Goal: Information Seeking & Learning: Learn about a topic

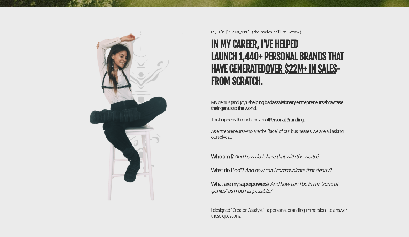
scroll to position [1017, 0]
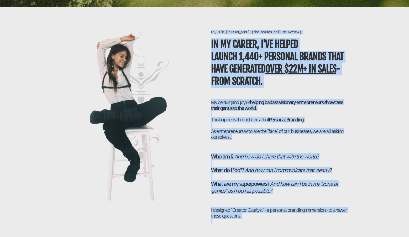
drag, startPoint x: 212, startPoint y: 22, endPoint x: 294, endPoint y: 209, distance: 204.1
click at [294, 209] on div "Hi, I’m [PERSON_NAME] (the homies call me RAYRAY) In my career, I've helped LAU…" at bounding box center [279, 127] width 143 height 195
copy div "Hi, I’m [PERSON_NAME] (the homies call me RAYRAY) In my career, I've helped LAU…"
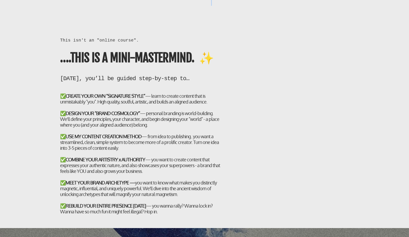
scroll to position [1236, 0]
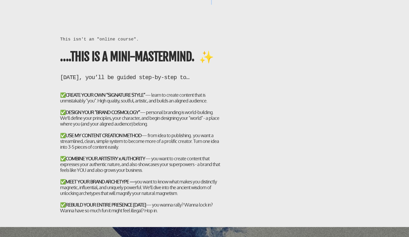
drag, startPoint x: 61, startPoint y: 29, endPoint x: 184, endPoint y: 209, distance: 218.2
click at [184, 209] on div "This isn't an "online course". ….THIS IS A MINI-MASTERMIND. ✨ [DATE], you’ll be…" at bounding box center [141, 127] width 168 height 182
copy div "Lore ips'd si "ametco adipis". ….ELIT SE D EIUS-TEMPORINCI. ✨ Ut 4 labor, etd’m…"
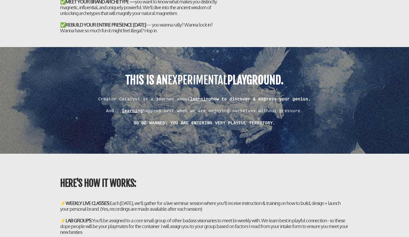
scroll to position [1417, 0]
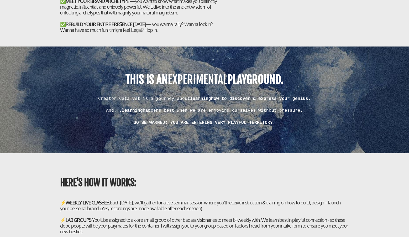
click at [282, 120] on div "SO BE WARNED: YOU ARE ENTERING VERY PLAYFUL TERRITORY." at bounding box center [204, 122] width 289 height 6
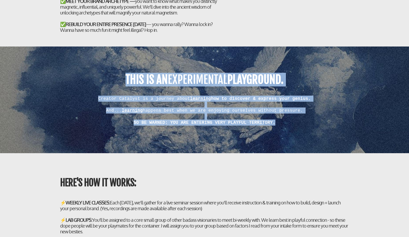
drag, startPoint x: 282, startPoint y: 120, endPoint x: 122, endPoint y: 74, distance: 166.9
click at [122, 74] on div "THIS IS AN EXPERIMENTAL PLAYGROUND. Creator Catalyst is a journey about learnin…" at bounding box center [204, 99] width 294 height 51
copy div "THIS IS AN EXPERIMENTAL PLAYGROUND. Creator Catalyst is a journey about learnin…"
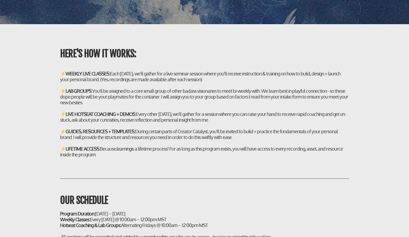
scroll to position [1549, 0]
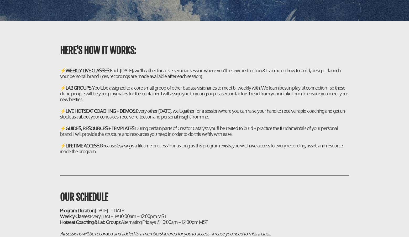
drag, startPoint x: 119, startPoint y: 158, endPoint x: 115, endPoint y: 157, distance: 4.2
click at [115, 154] on div "⚡ LIFETIME ACCESS: Because learning is a lifetime process! For as long as this …" at bounding box center [204, 149] width 289 height 12
drag, startPoint x: 62, startPoint y: 48, endPoint x: 149, endPoint y: 162, distance: 143.9
click at [149, 159] on div "HERE'S HOW IT WORKS: ⚡ WEEKLY LIVE CLASSES: Each [DATE], we'll gather for a liv…" at bounding box center [204, 92] width 307 height 133
copy div "LORE'I DOL SI AMETC: ⚡ ADIPIS ELIT SEDDOEI: Temp Incidid, ut'la etdolo mag a en…"
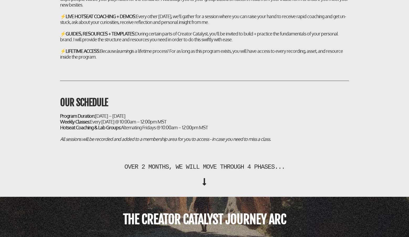
scroll to position [1644, 0]
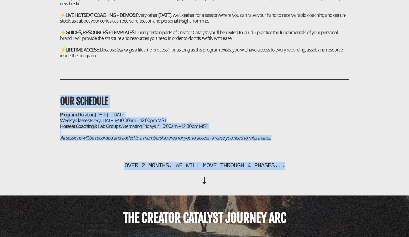
drag, startPoint x: 292, startPoint y: 171, endPoint x: 57, endPoint y: 99, distance: 246.3
click at [57, 99] on div "HERE'S HOW IT WORKS: ⚡ WEEKLY LIVE CLASSES: Each [DATE], we'll gather for a liv…" at bounding box center [204, 60] width 307 height 260
copy div "OUR SCHEDULE Program Duration: [DATE] – [DATE] Weekly Classes: Every [DATE] @ 1…"
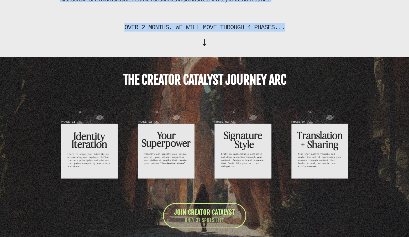
scroll to position [1783, 0]
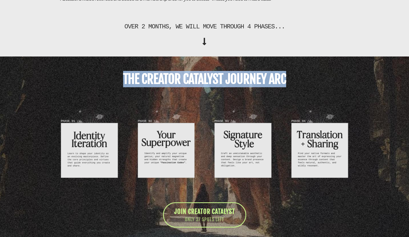
drag, startPoint x: 289, startPoint y: 83, endPoint x: 109, endPoint y: 82, distance: 180.1
click at [109, 82] on h1 "THE CREATOR CATALYST JOURNEY ARC" at bounding box center [204, 79] width 289 height 16
copy b "THE CREATOR CATALYST JOURNEY ARC"
drag, startPoint x: 86, startPoint y: 170, endPoint x: 83, endPoint y: 167, distance: 3.5
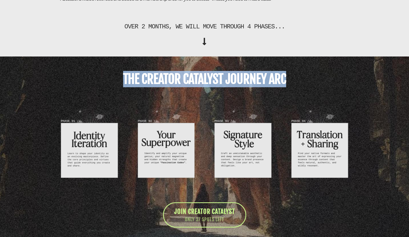
click at [83, 171] on img at bounding box center [89, 142] width 64 height 80
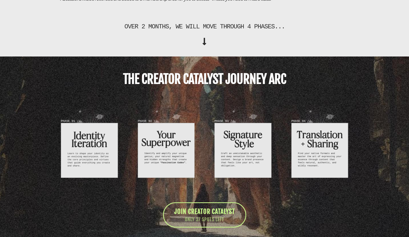
drag, startPoint x: 81, startPoint y: 171, endPoint x: 102, endPoint y: 142, distance: 35.7
click at [187, 168] on img at bounding box center [166, 142] width 64 height 80
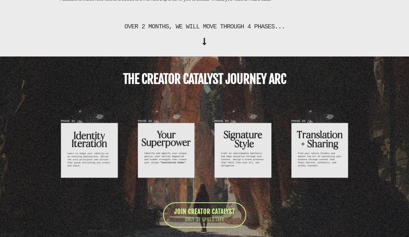
click at [187, 168] on img at bounding box center [166, 142] width 64 height 80
click at [187, 164] on img at bounding box center [166, 142] width 64 height 80
click at [166, 118] on img at bounding box center [166, 142] width 64 height 80
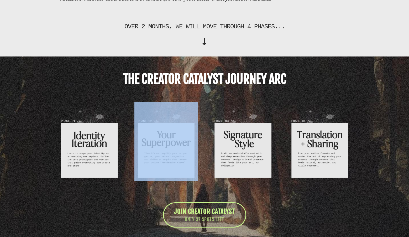
click at [166, 118] on img at bounding box center [166, 142] width 64 height 80
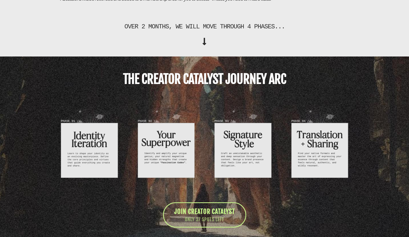
drag, startPoint x: 185, startPoint y: 168, endPoint x: 157, endPoint y: 136, distance: 42.6
click at [238, 170] on img at bounding box center [243, 142] width 64 height 80
click at [237, 170] on img at bounding box center [243, 142] width 64 height 80
click at [239, 171] on img at bounding box center [243, 142] width 64 height 80
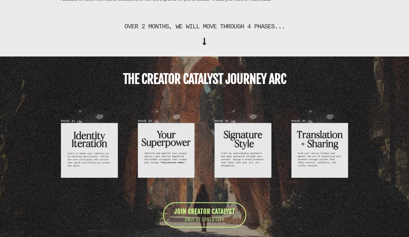
drag, startPoint x: 234, startPoint y: 171, endPoint x: 224, endPoint y: 139, distance: 34.1
click at [321, 170] on img at bounding box center [320, 142] width 64 height 80
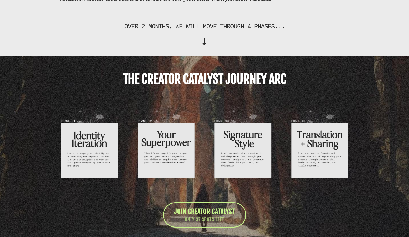
drag, startPoint x: 321, startPoint y: 170, endPoint x: 304, endPoint y: 151, distance: 25.1
click at [318, 171] on img at bounding box center [320, 142] width 64 height 80
drag, startPoint x: 318, startPoint y: 171, endPoint x: 299, endPoint y: 141, distance: 36.1
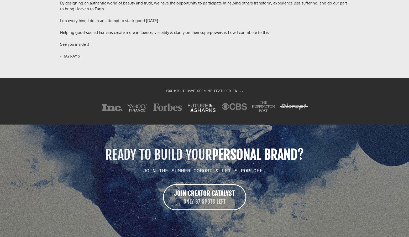
scroll to position [4148, 0]
